Goal: Navigation & Orientation: Find specific page/section

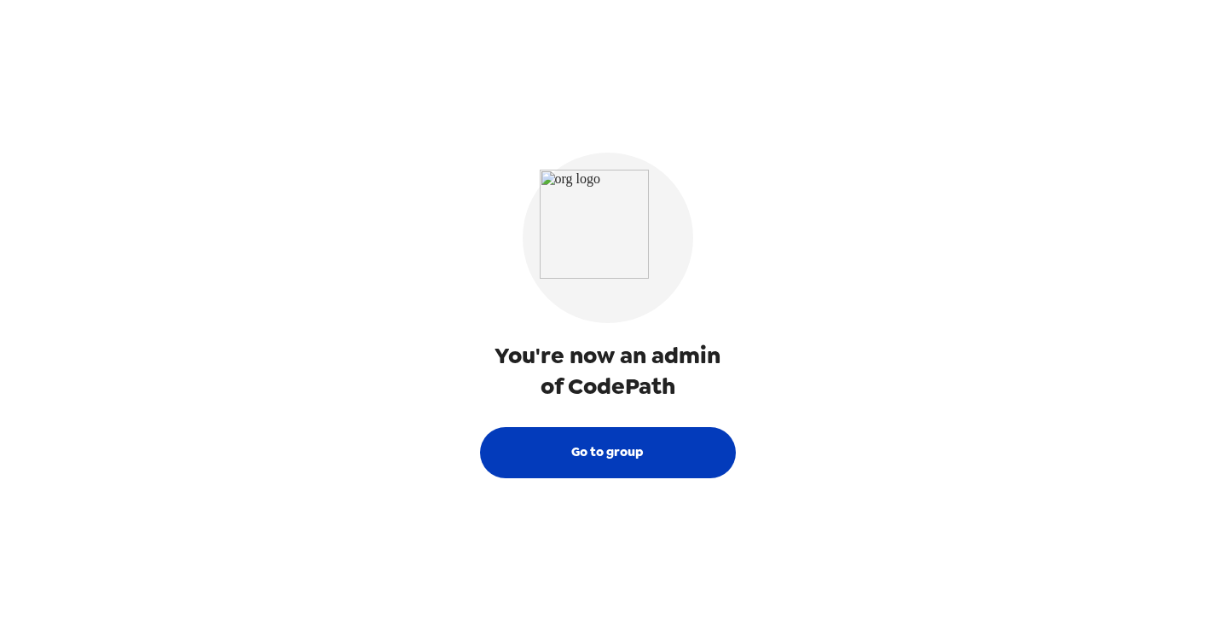
click at [629, 458] on button "Go to group" at bounding box center [608, 452] width 256 height 51
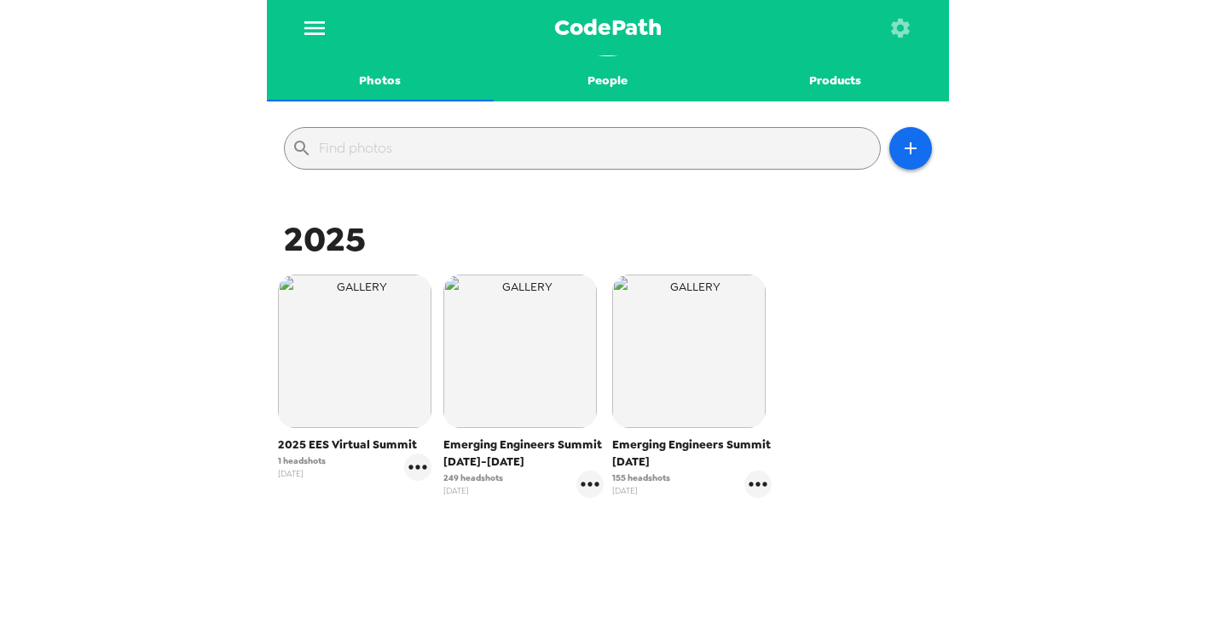
scroll to position [153, 0]
